Goal: Task Accomplishment & Management: Complete application form

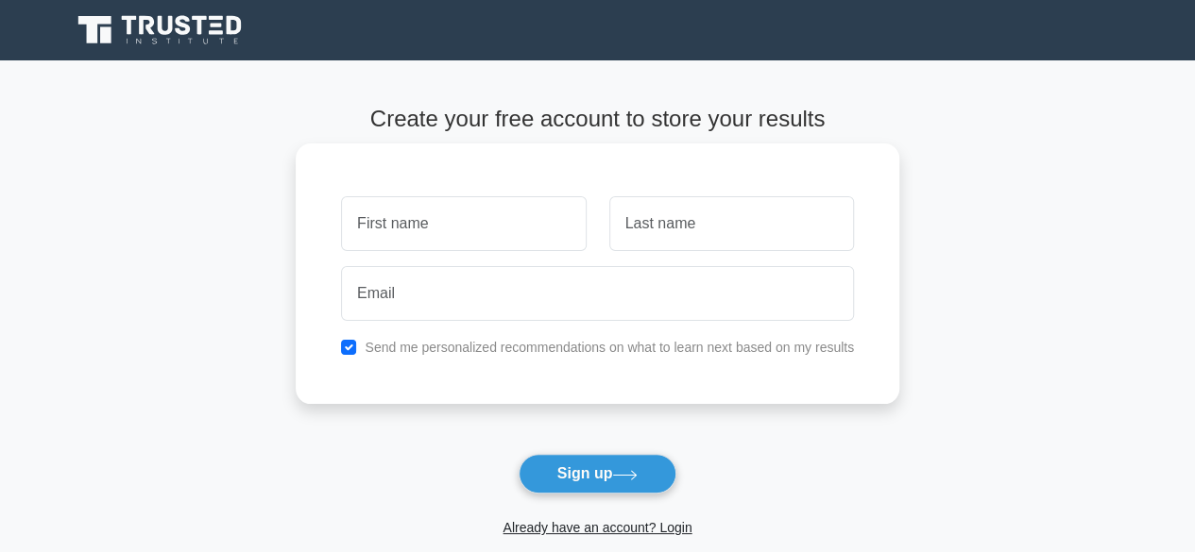
click at [355, 227] on input "text" at bounding box center [463, 223] width 245 height 55
type input "S"
type input "[PERSON_NAME]"
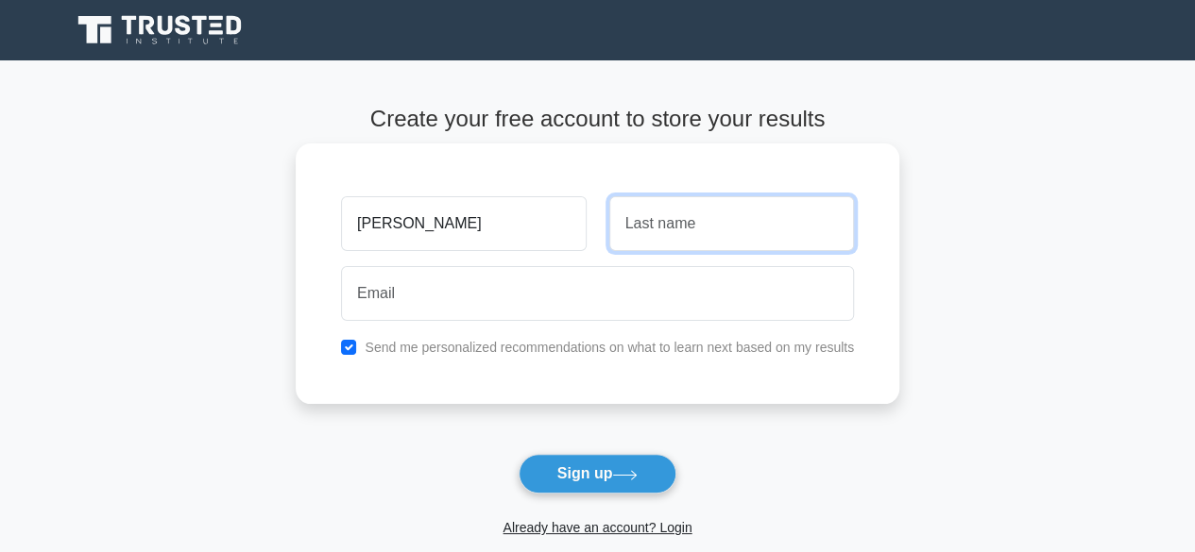
click at [622, 228] on input "text" at bounding box center [731, 223] width 245 height 55
click at [648, 228] on input "JOR" at bounding box center [731, 223] width 245 height 55
type input "Jor"
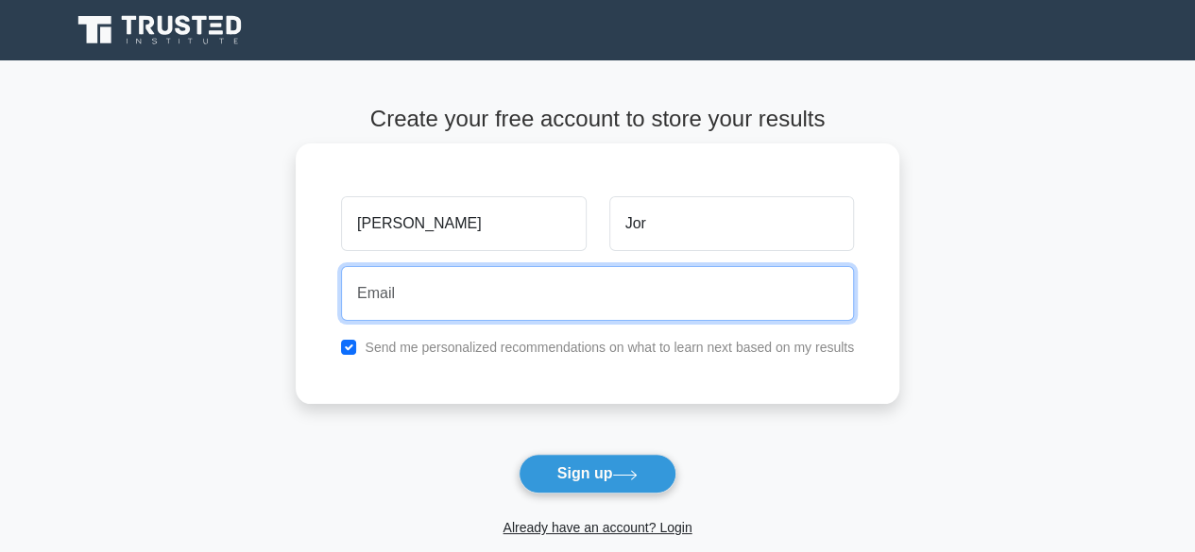
click at [383, 297] on input "email" at bounding box center [597, 293] width 513 height 55
type input "srjustinajor@gmail.com"
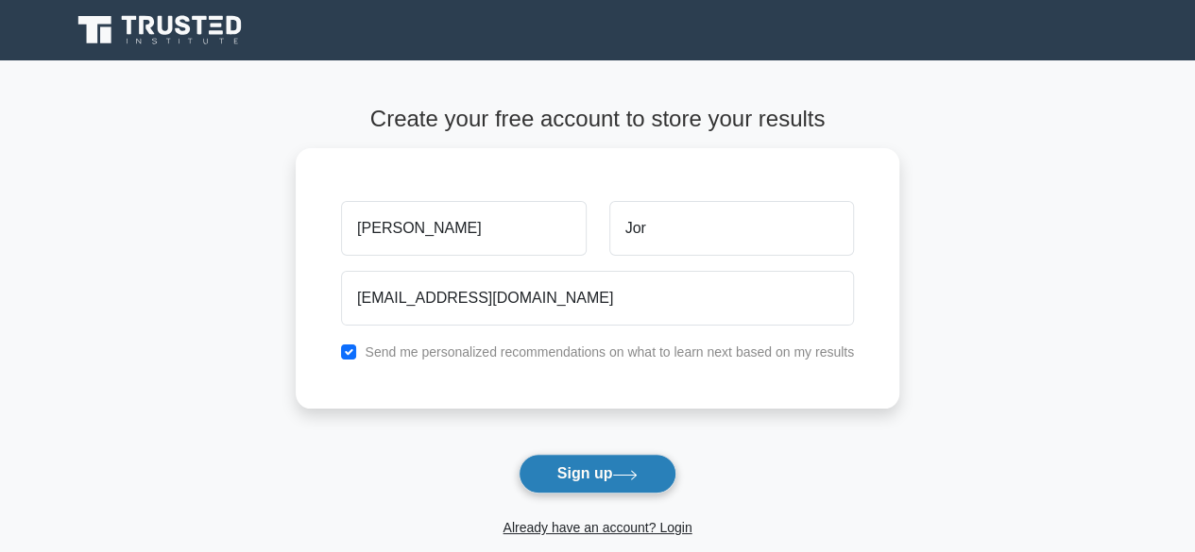
click at [582, 472] on button "Sign up" at bounding box center [597, 474] width 159 height 40
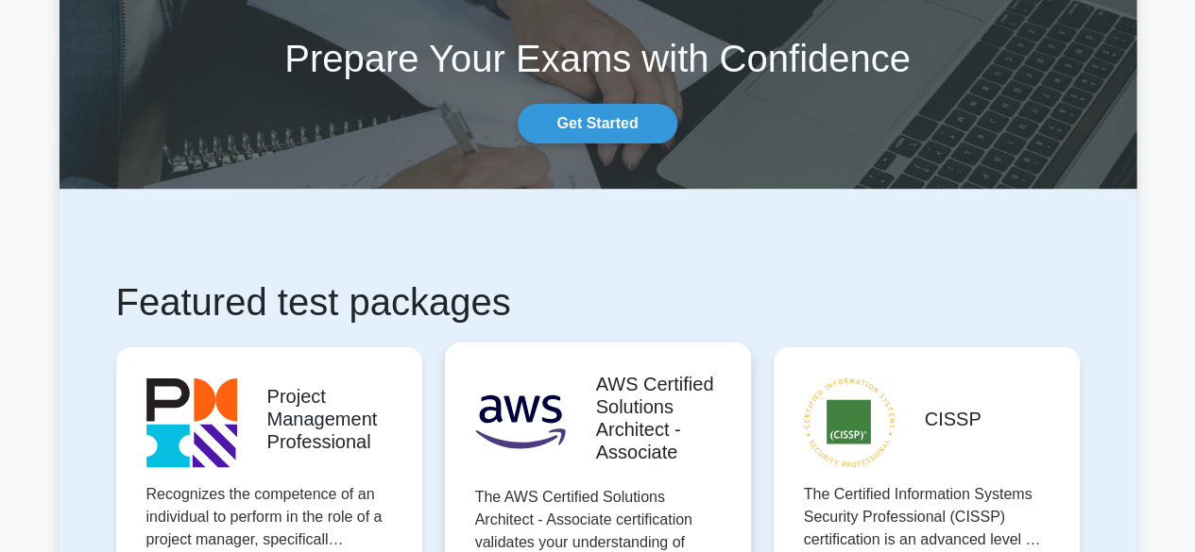
scroll to position [93, 0]
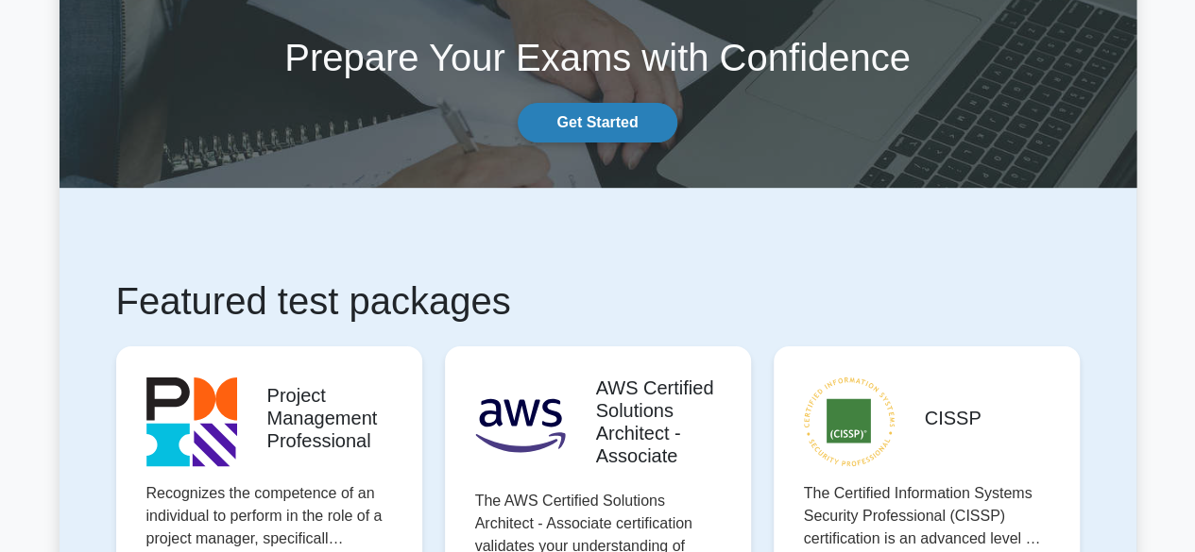
click at [607, 118] on link "Get Started" at bounding box center [597, 123] width 159 height 40
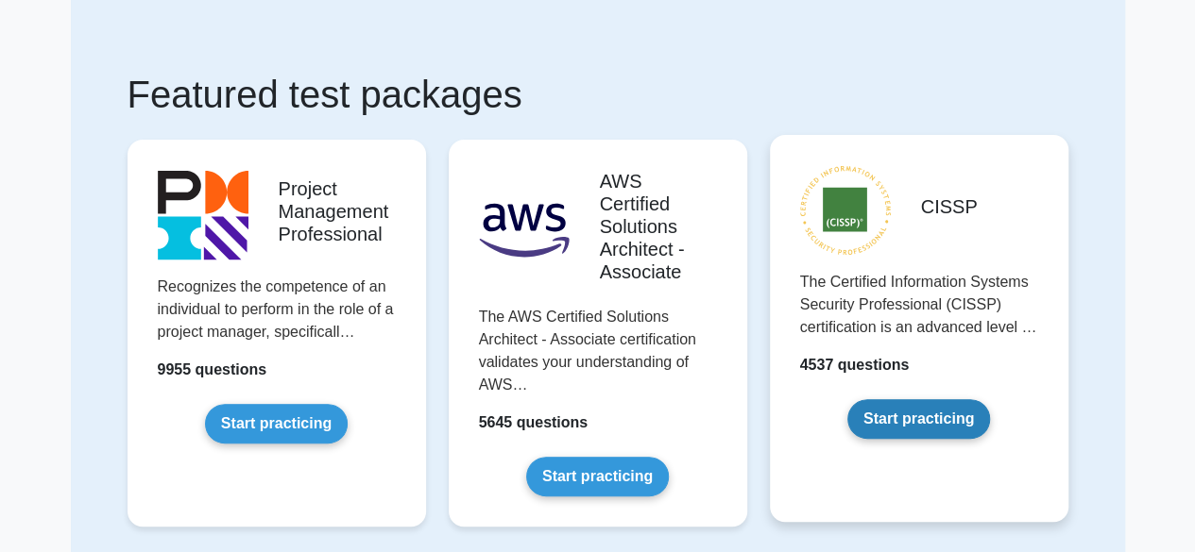
scroll to position [80, 0]
